Goal: Task Accomplishment & Management: Use online tool/utility

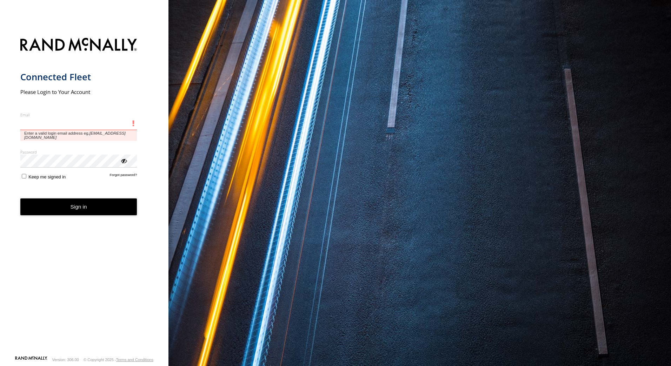
type input "**********"
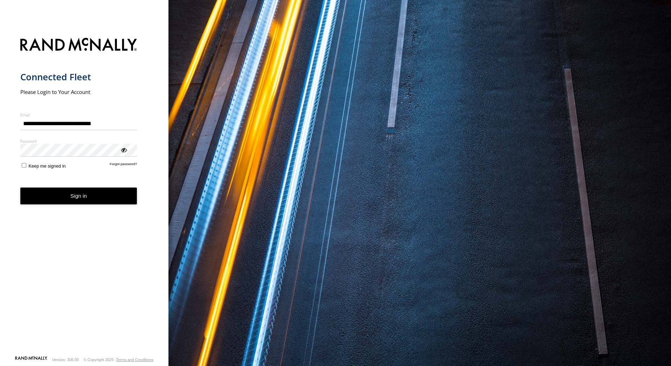
click at [79, 197] on button "Sign in" at bounding box center [78, 196] width 117 height 17
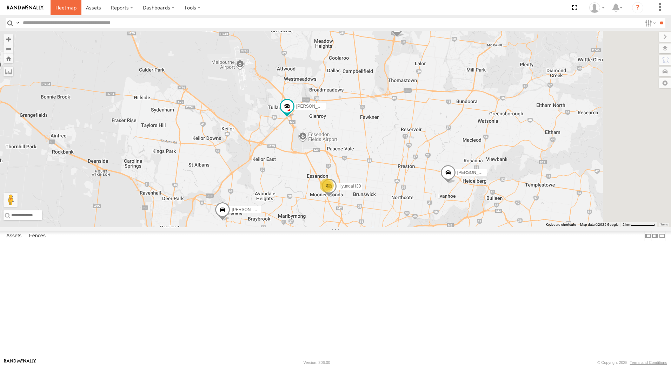
click at [65, 9] on span at bounding box center [65, 7] width 21 height 7
click at [305, 120] on span at bounding box center [298, 114] width 13 height 13
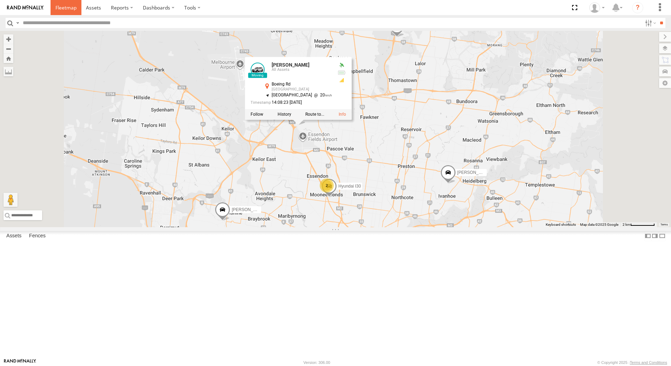
click at [64, 8] on span at bounding box center [65, 7] width 21 height 7
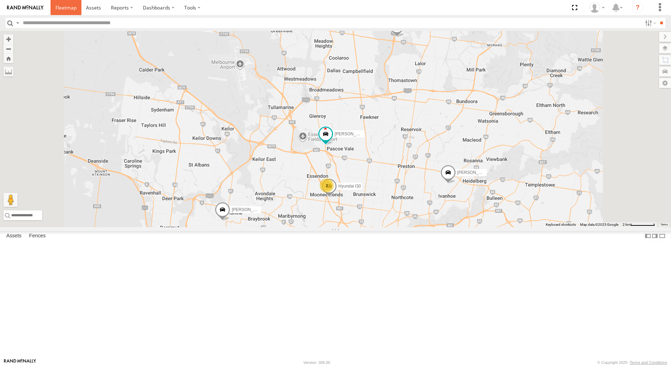
click at [67, 5] on span at bounding box center [65, 7] width 21 height 7
click at [65, 4] on link at bounding box center [66, 7] width 31 height 15
